Goal: Find specific page/section: Find specific page/section

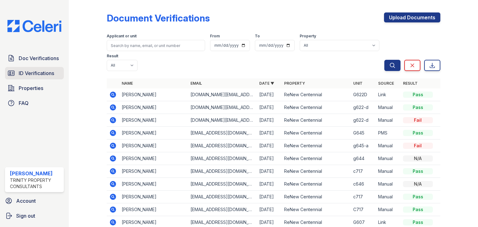
click at [51, 77] on link "ID Verifications" at bounding box center [34, 73] width 59 height 12
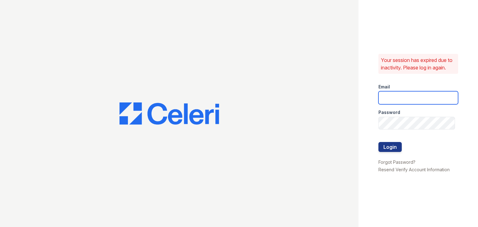
type input "[EMAIL_ADDRESS][DOMAIN_NAME]"
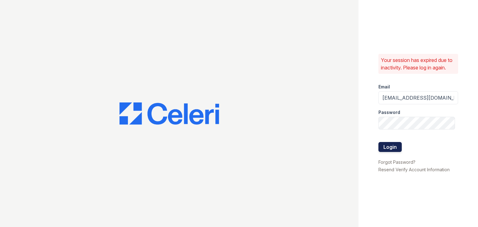
click at [392, 149] on button "Login" at bounding box center [389, 147] width 23 height 10
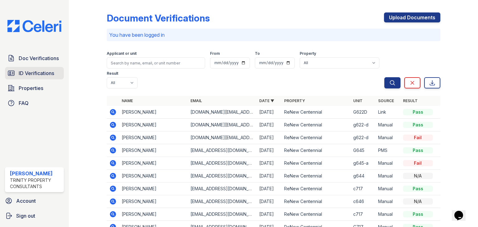
click at [27, 71] on span "ID Verifications" at bounding box center [36, 72] width 35 height 7
